Goal: Find specific page/section: Find specific page/section

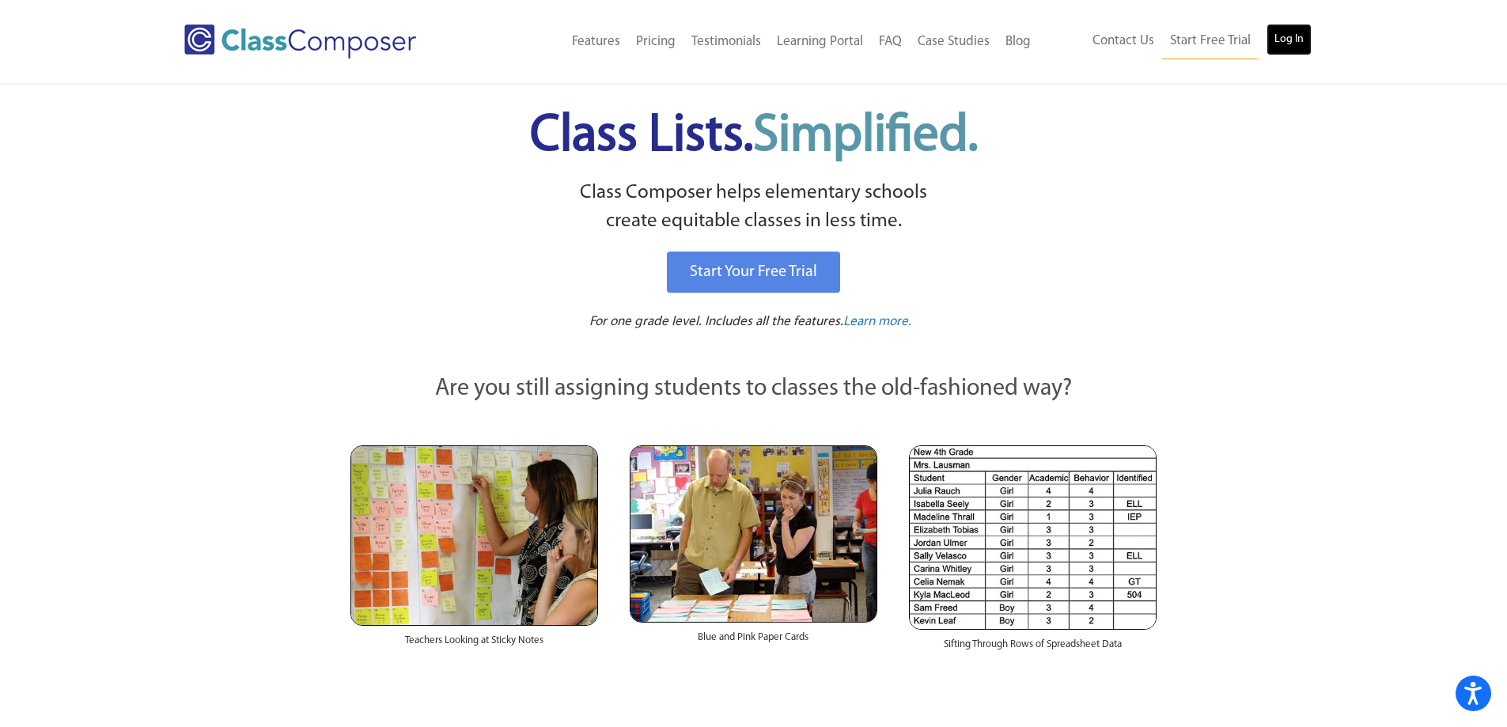
click at [1303, 35] on link "Log In" at bounding box center [1289, 40] width 45 height 32
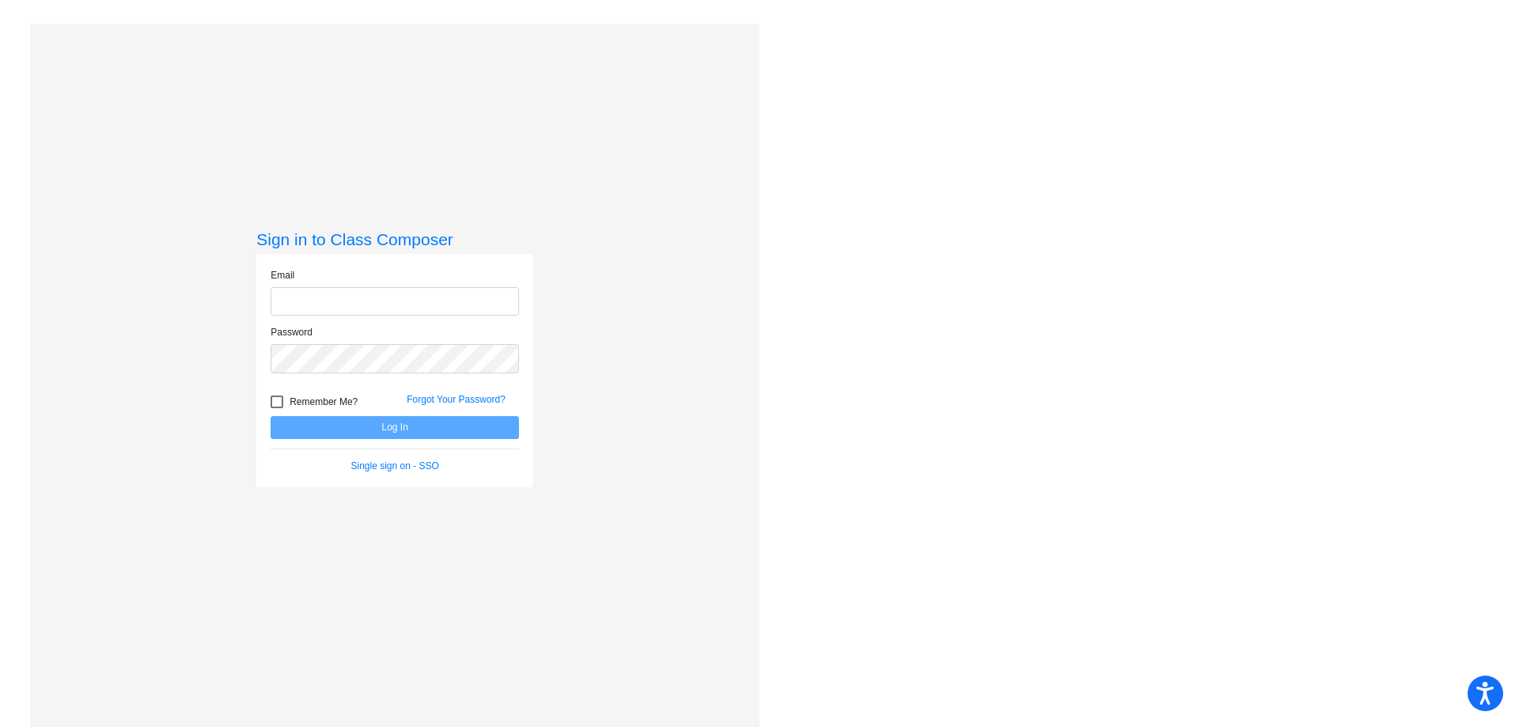
type input "stacy.cullinan@k12.wv.us"
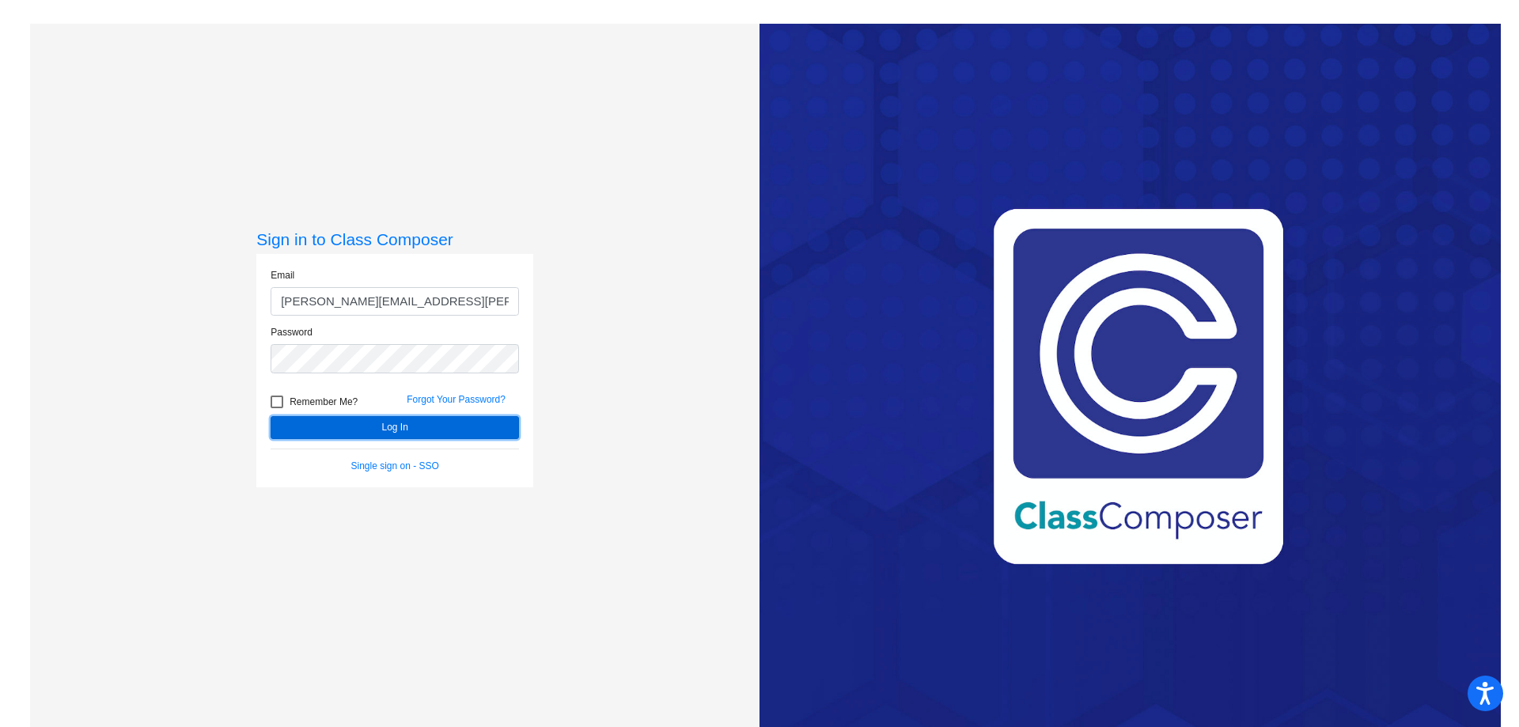
click at [429, 420] on button "Log In" at bounding box center [395, 427] width 248 height 23
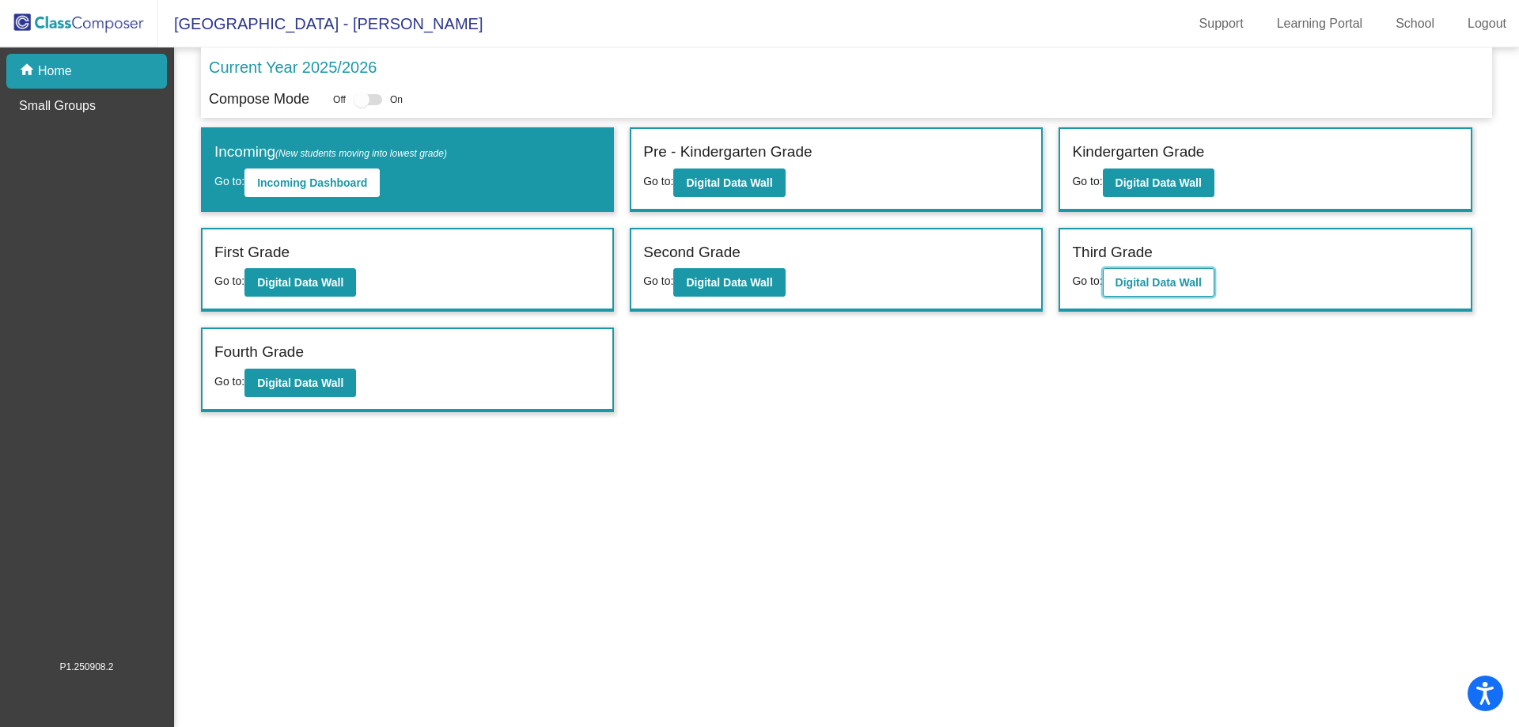
click at [1146, 284] on b "Digital Data Wall" at bounding box center [1159, 282] width 86 height 13
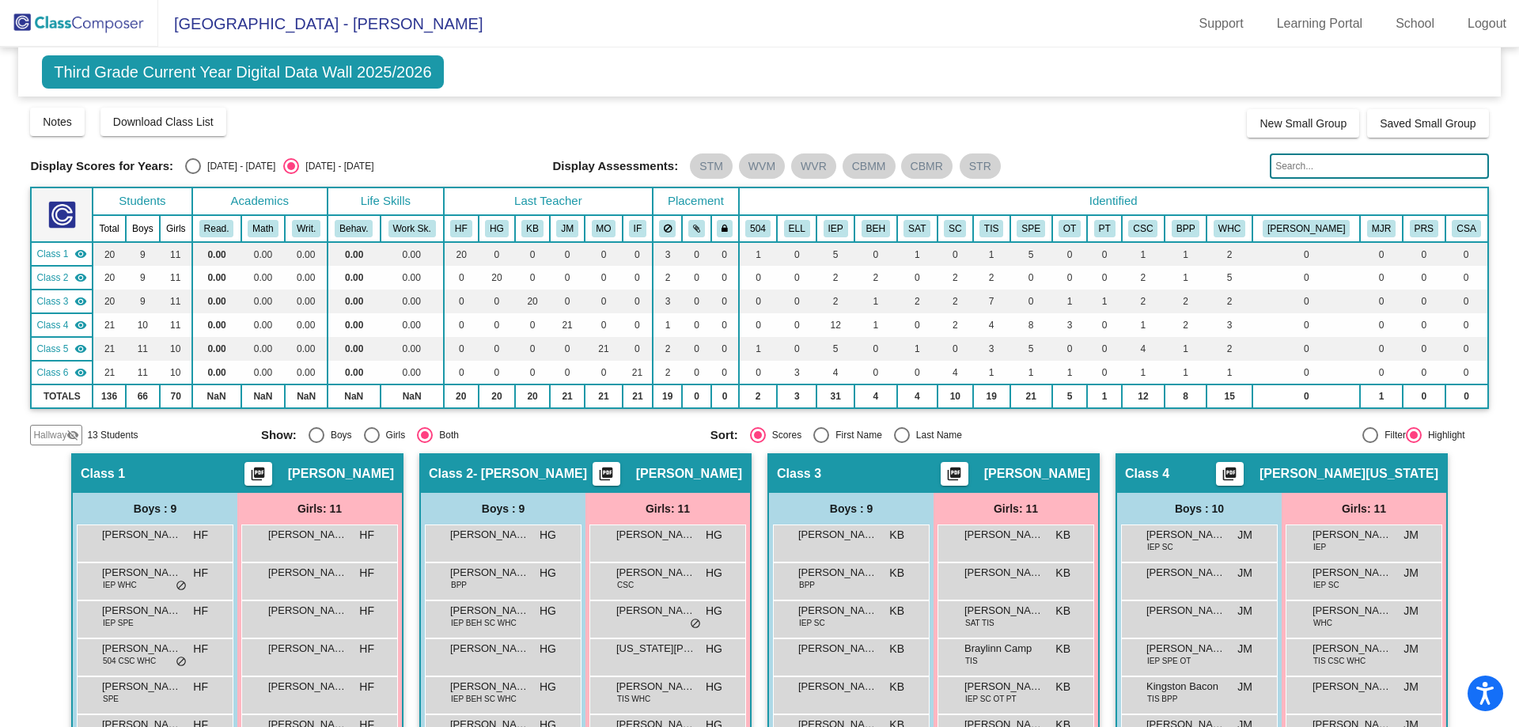
click at [1347, 168] on input "text" at bounding box center [1379, 165] width 218 height 25
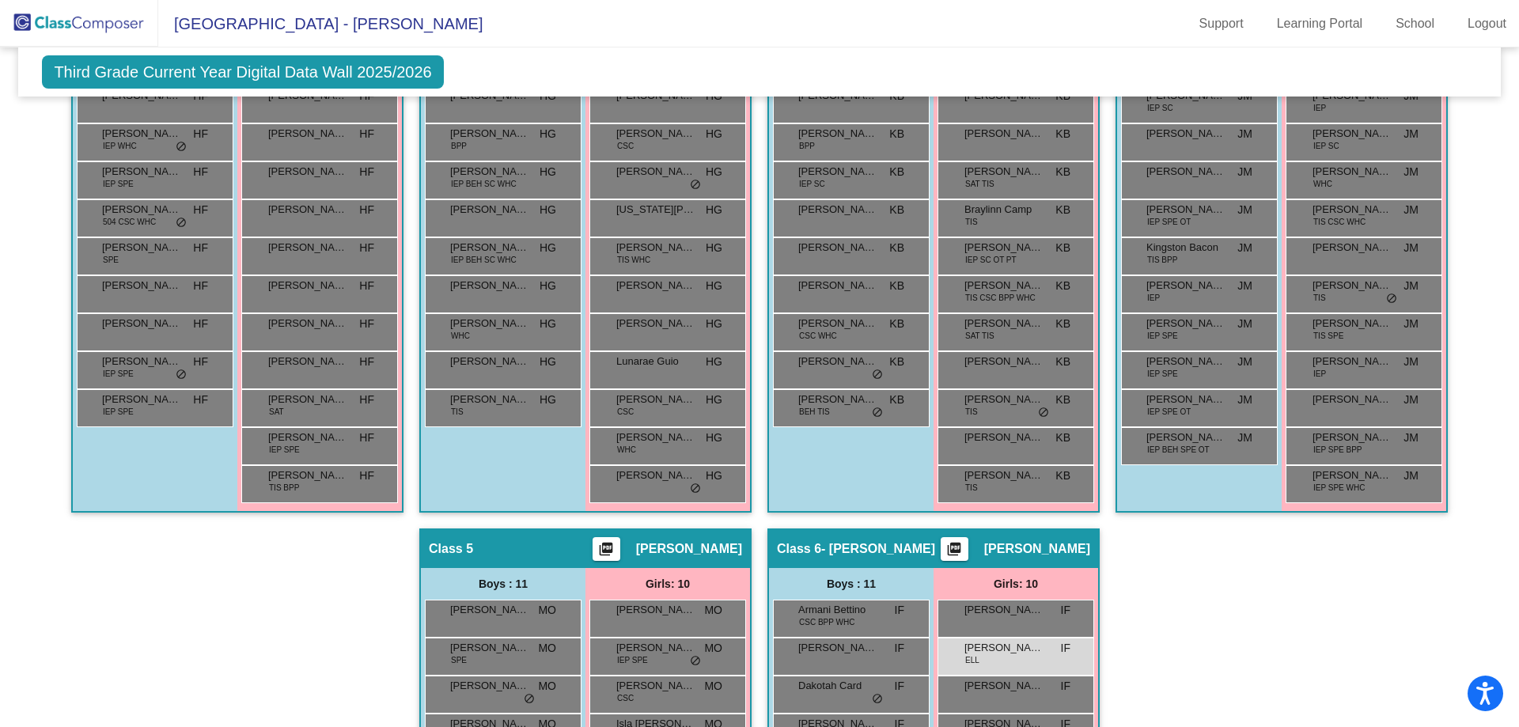
scroll to position [438, 0]
type input "dal"
